Goal: Find specific page/section: Find specific page/section

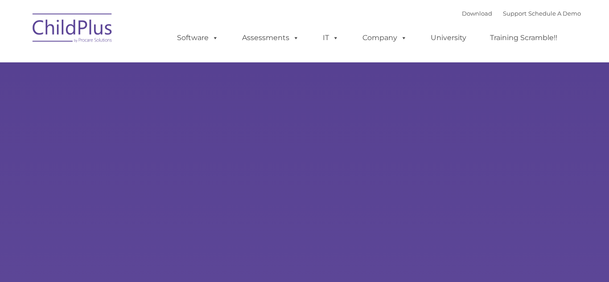
type input ""
select select "MEDIUM"
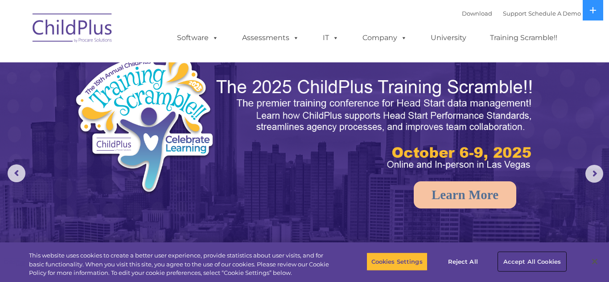
click at [536, 266] on button "Accept All Cookies" at bounding box center [532, 262] width 67 height 19
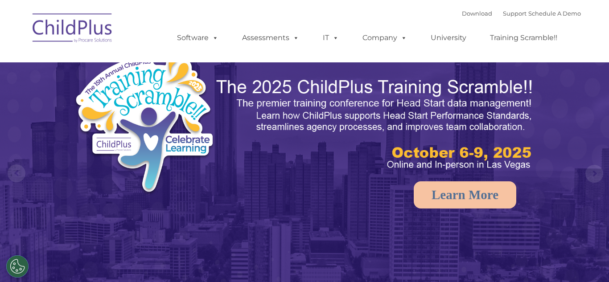
select select "MEDIUM"
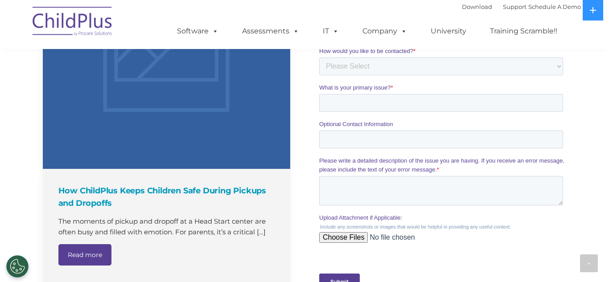
scroll to position [747, 0]
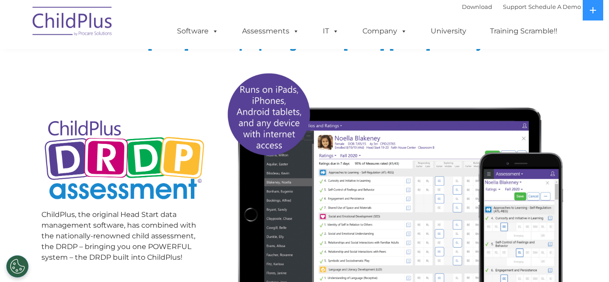
scroll to position [77, 0]
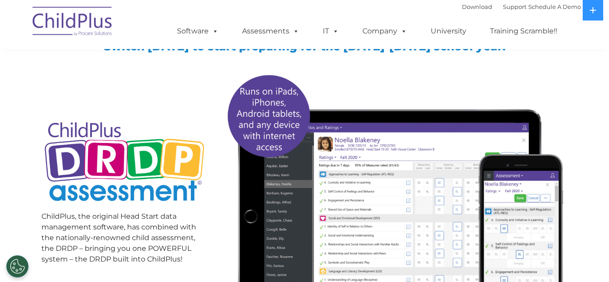
click at [94, 24] on img at bounding box center [72, 22] width 89 height 45
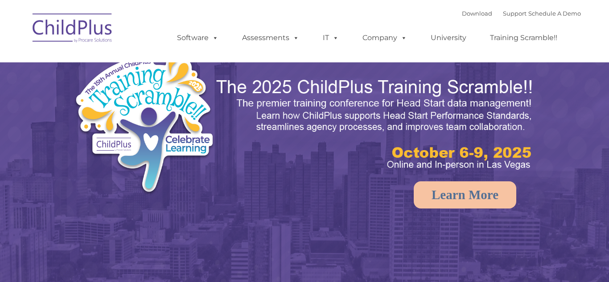
select select "MEDIUM"
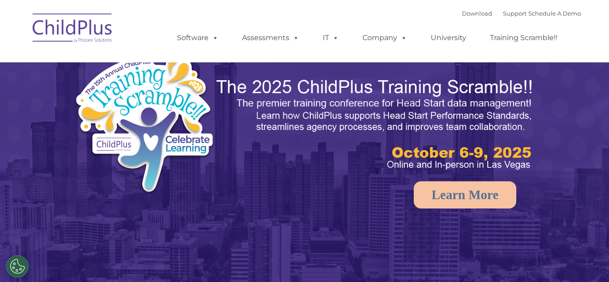
select select "MEDIUM"
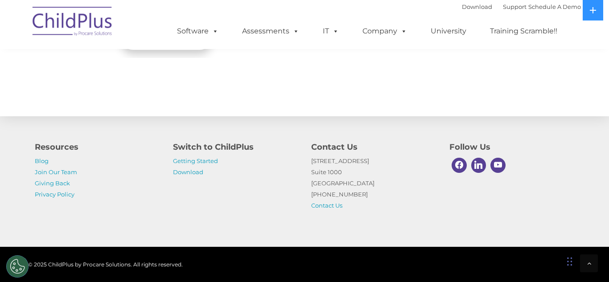
scroll to position [1037, 0]
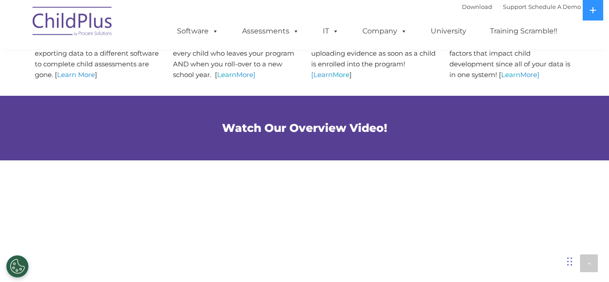
scroll to position [548, 0]
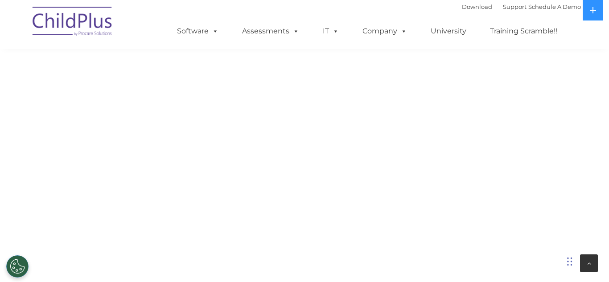
click at [591, 270] on div at bounding box center [589, 264] width 18 height 18
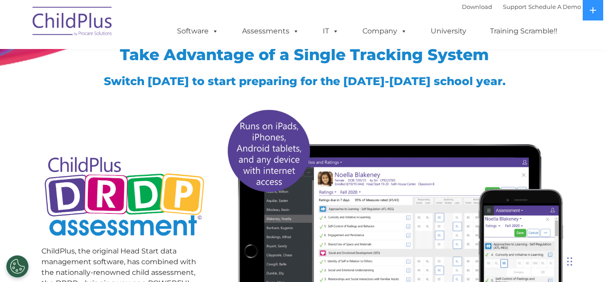
scroll to position [0, 0]
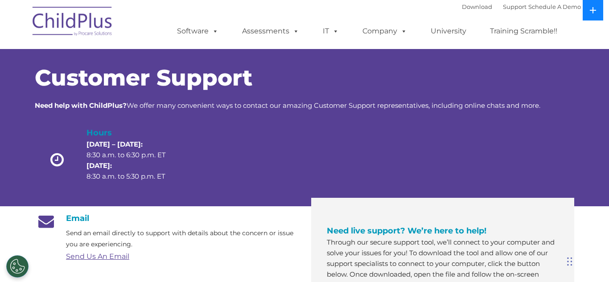
click at [595, 8] on icon at bounding box center [593, 10] width 7 height 7
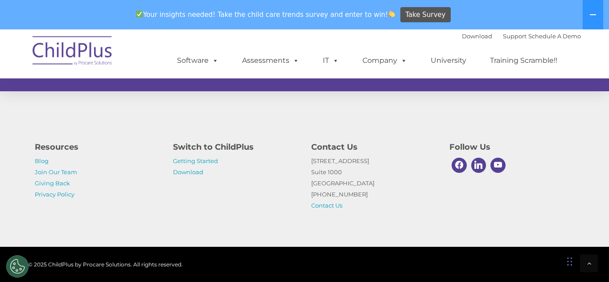
scroll to position [634, 0]
